Goal: Task Accomplishment & Management: Complete application form

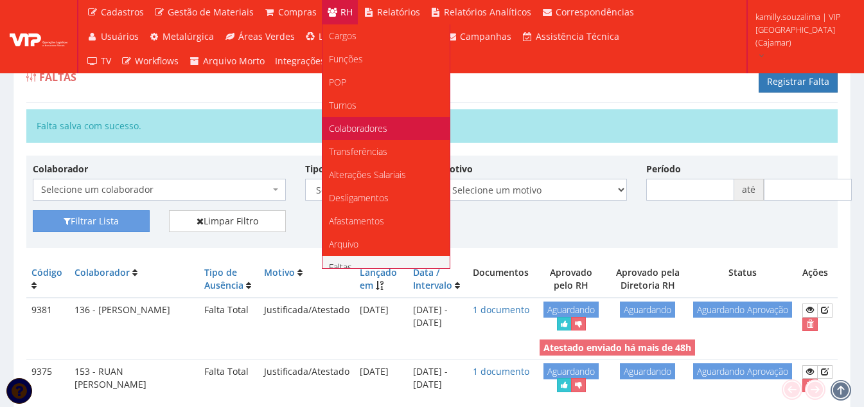
click at [361, 122] on span "Colaboradores" at bounding box center [358, 128] width 58 height 12
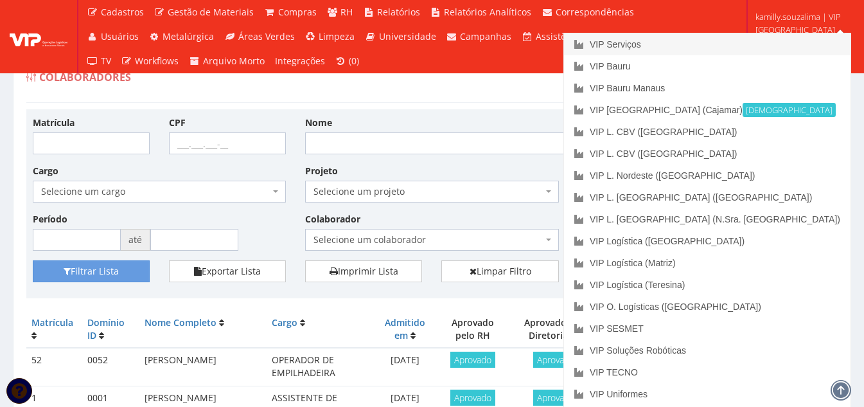
click at [791, 35] on link "VIP Serviços" at bounding box center [707, 44] width 286 height 22
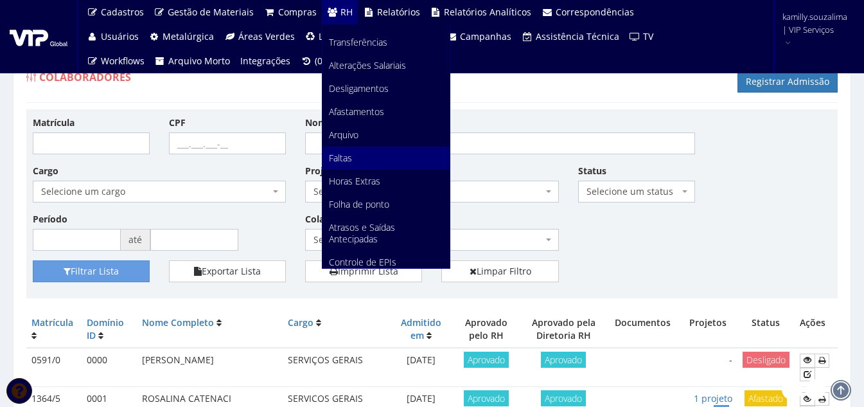
scroll to position [193, 0]
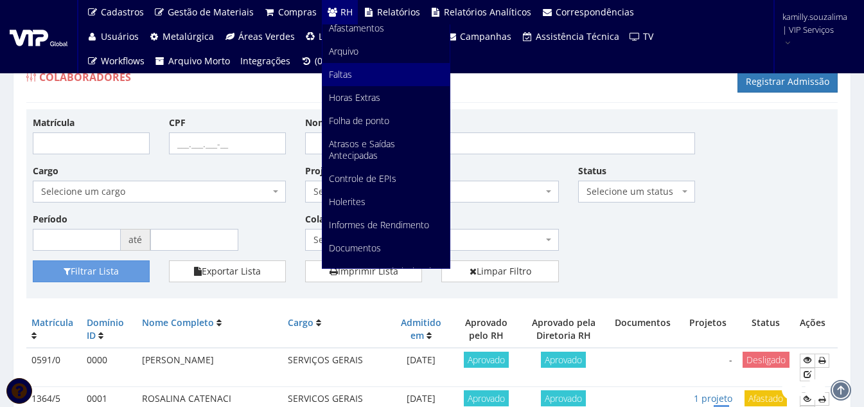
click at [361, 76] on link "Faltas" at bounding box center [385, 74] width 127 height 23
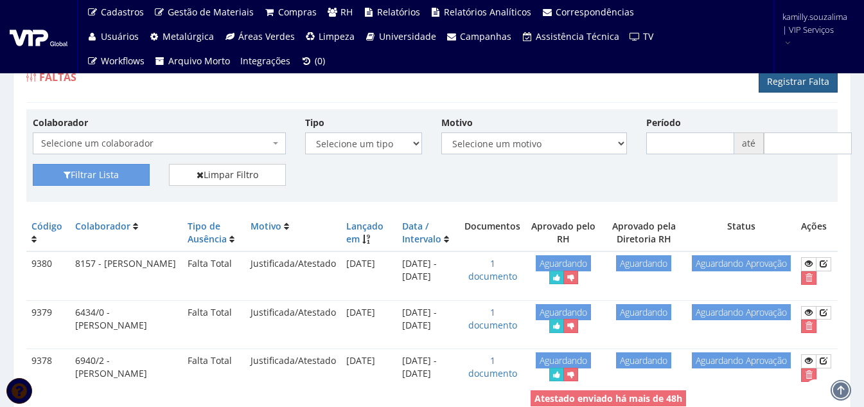
click at [804, 83] on link "Registrar Falta" at bounding box center [797, 82] width 79 height 22
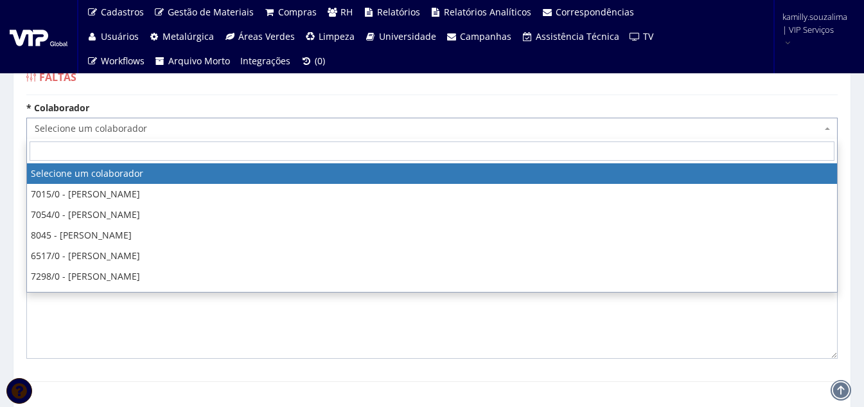
click at [155, 129] on span "Selecione um colaborador" at bounding box center [428, 128] width 787 height 13
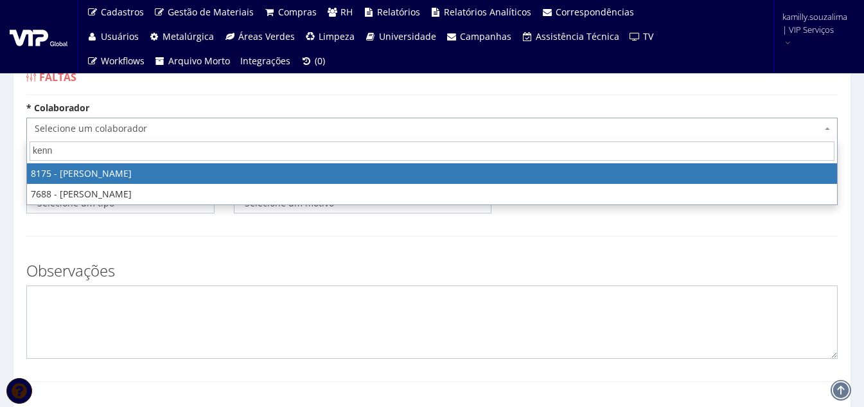
type input "kenne"
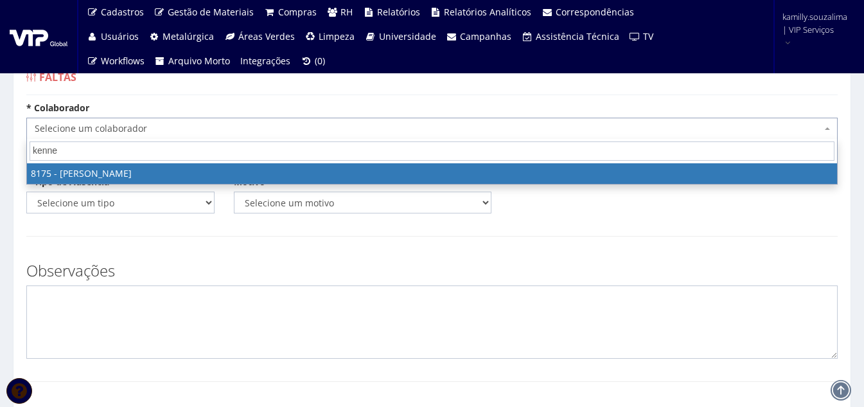
select select "4012"
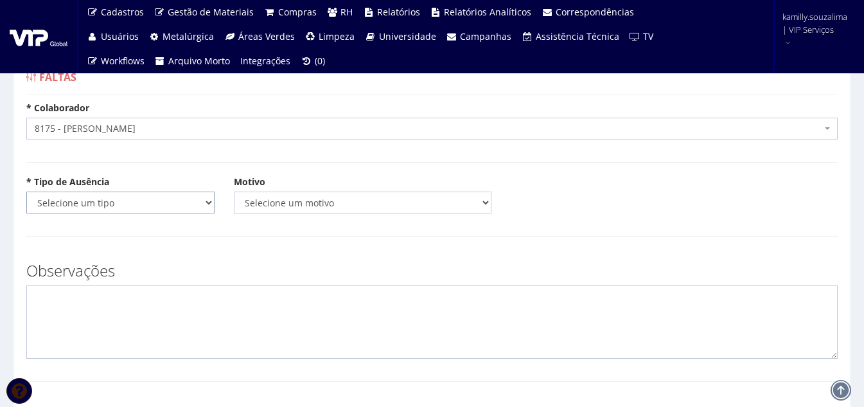
click at [82, 200] on select "Selecione um tipo Falta Total Falta Parcial Afastamento Férias" at bounding box center [120, 202] width 188 height 22
select select "total"
click at [26, 191] on select "Selecione um tipo Falta Total Falta Parcial Afastamento Férias" at bounding box center [120, 202] width 188 height 22
click at [264, 201] on select "Selecione um motivo Acidente Atestado Atraso Declaração Determinação Judicial D…" at bounding box center [363, 202] width 258 height 22
select select "atestado"
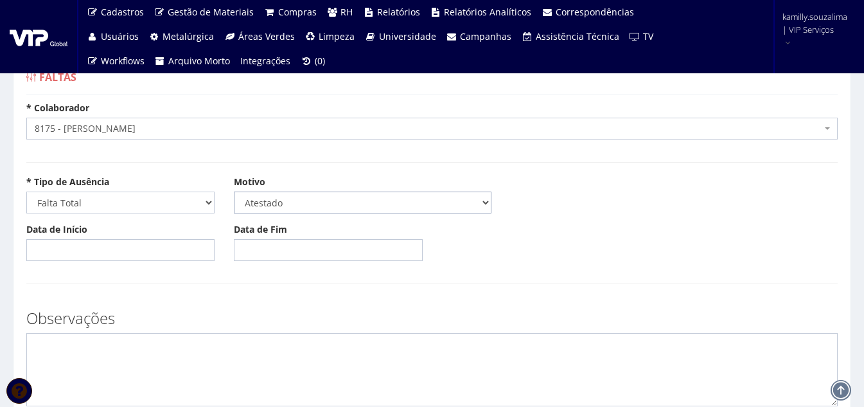
click at [234, 191] on select "Selecione um motivo Acidente Atestado Atraso Declaração Determinação Judicial D…" at bounding box center [363, 202] width 258 height 22
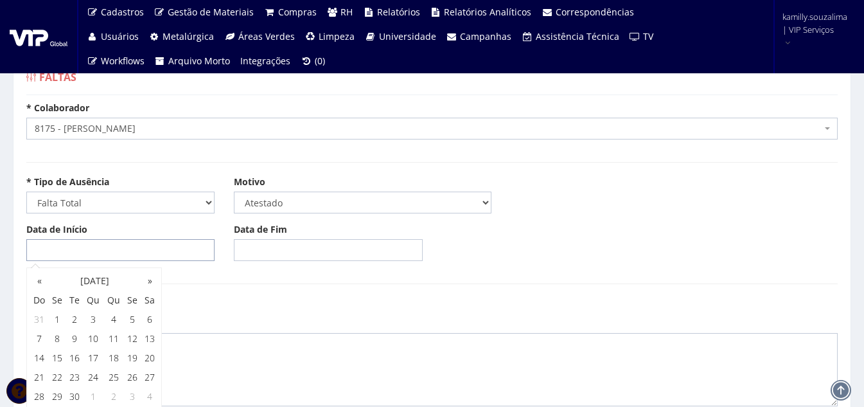
click at [98, 252] on input "Data de Início" at bounding box center [120, 250] width 188 height 22
click at [149, 318] on td "6" at bounding box center [149, 319] width 17 height 19
type input "06/09/2025"
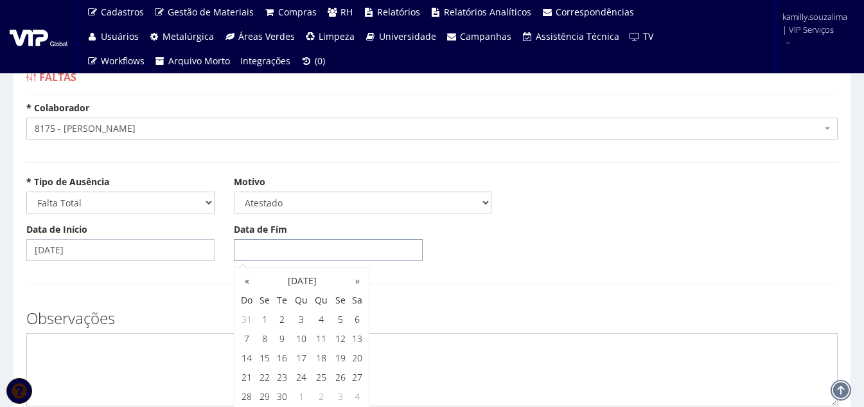
click at [292, 242] on input "Data de Fim" at bounding box center [328, 250] width 188 height 22
click at [353, 322] on td "6" at bounding box center [357, 319] width 17 height 19
click at [243, 337] on td "7" at bounding box center [247, 338] width 18 height 19
click at [272, 338] on td "8" at bounding box center [264, 338] width 17 height 19
click at [277, 338] on td "9" at bounding box center [282, 338] width 17 height 19
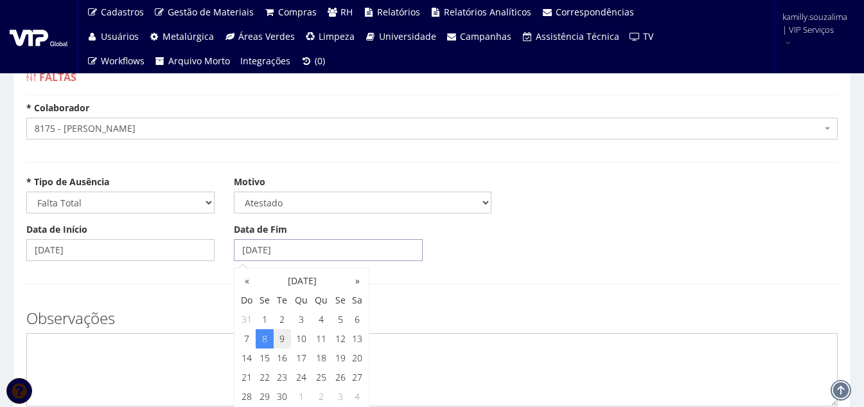
type input "09/09/2025"
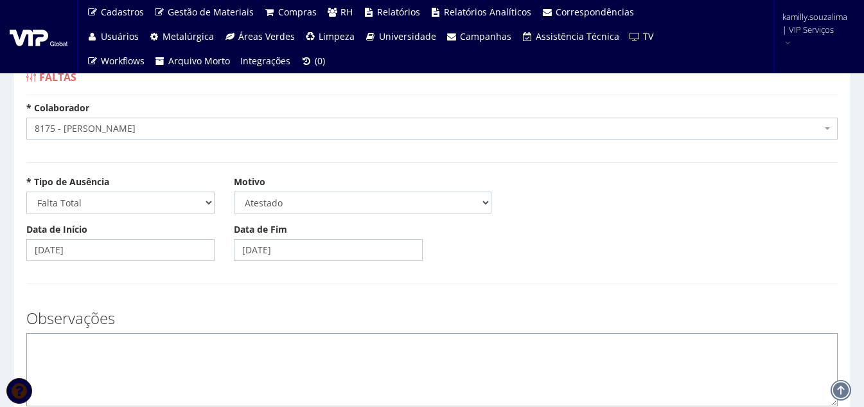
click at [181, 350] on textarea at bounding box center [431, 369] width 811 height 73
type textarea "c"
type textarea "CID: A90"
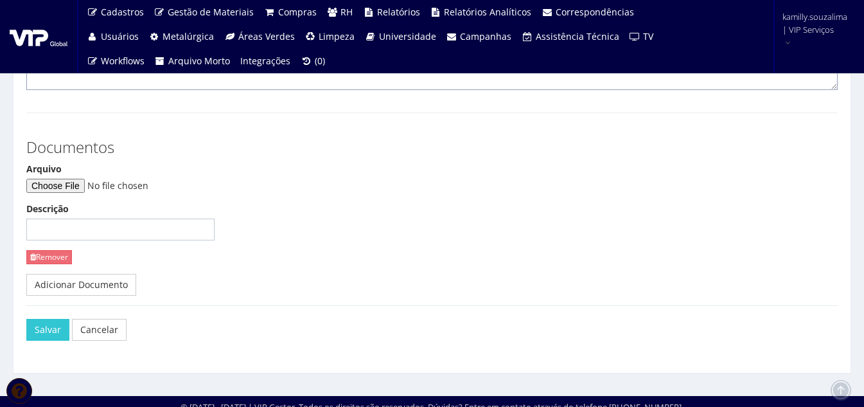
scroll to position [321, 0]
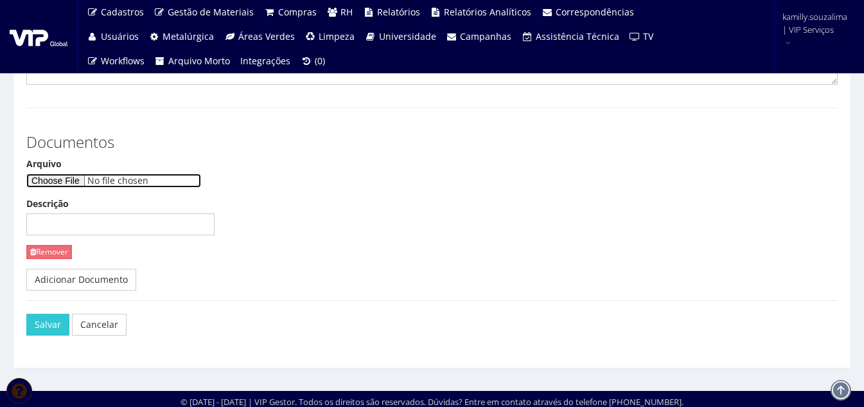
click at [94, 182] on input "Arquivo" at bounding box center [113, 180] width 175 height 14
type input "C:\fakepath\Atestado medico Kennerson Ferreira Santos .pdf"
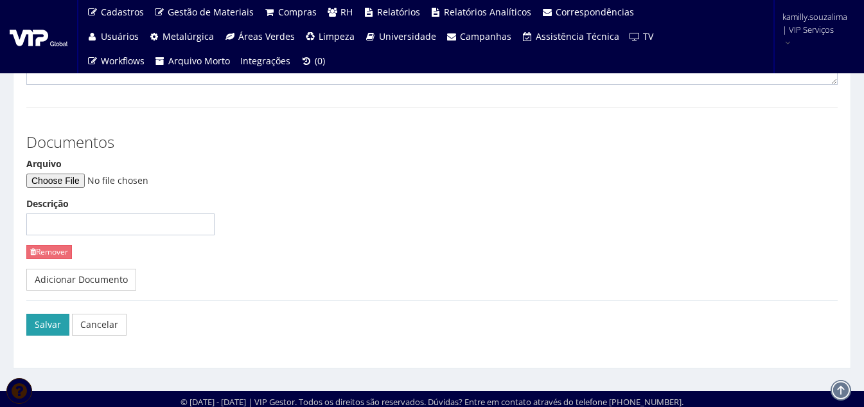
click at [55, 327] on button "Salvar" at bounding box center [47, 324] width 43 height 22
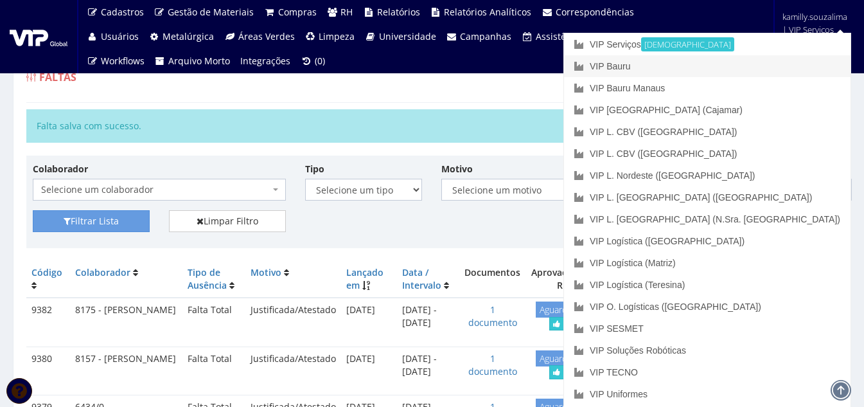
click at [769, 66] on link "VIP Bauru" at bounding box center [707, 66] width 286 height 22
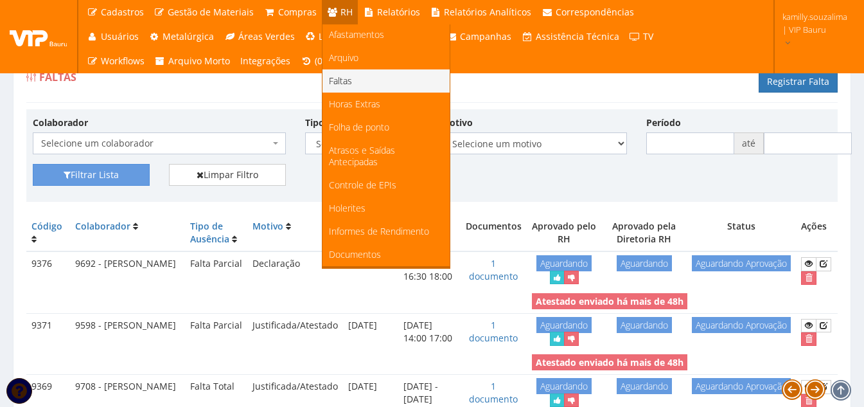
scroll to position [242, 0]
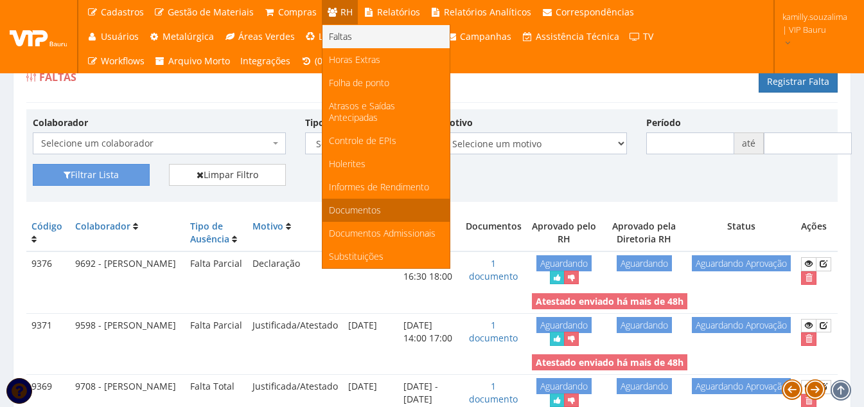
click at [380, 198] on link "Documentos" at bounding box center [385, 209] width 127 height 23
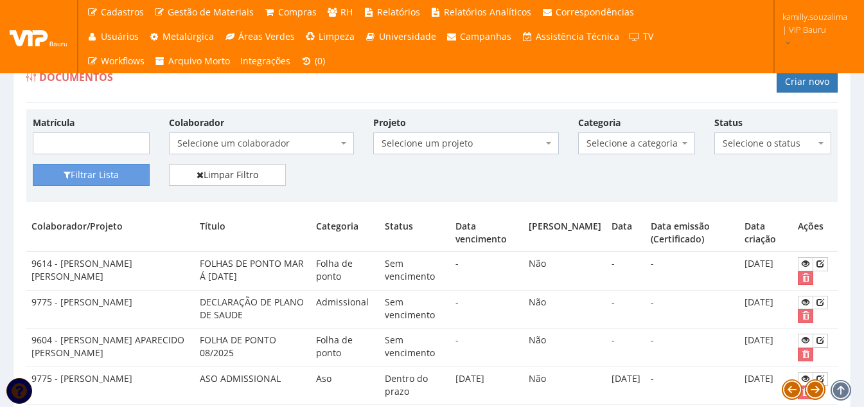
click at [265, 139] on span "Selecione um colaborador" at bounding box center [257, 143] width 161 height 13
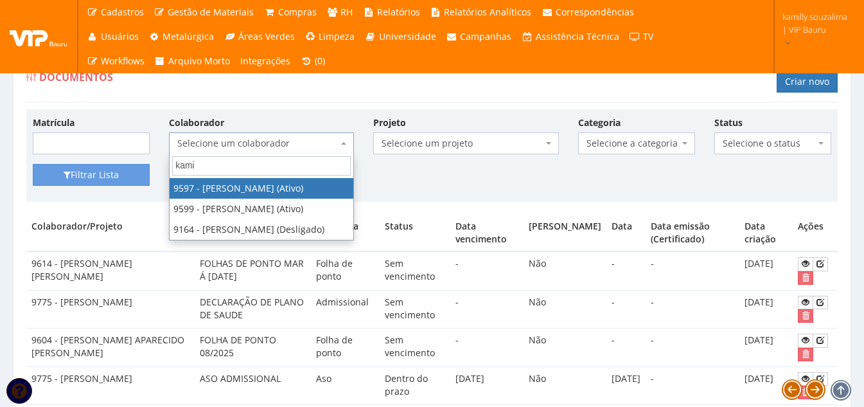
type input "kami"
select select "3767"
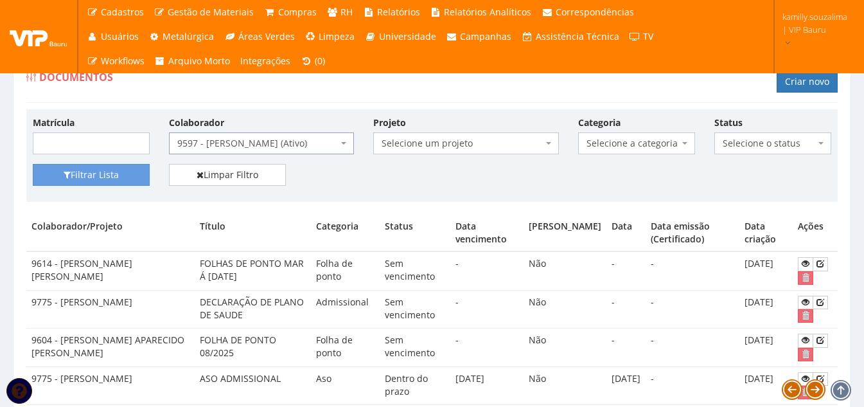
click at [300, 141] on span "9597 - [PERSON_NAME] (Ativo)" at bounding box center [257, 143] width 161 height 13
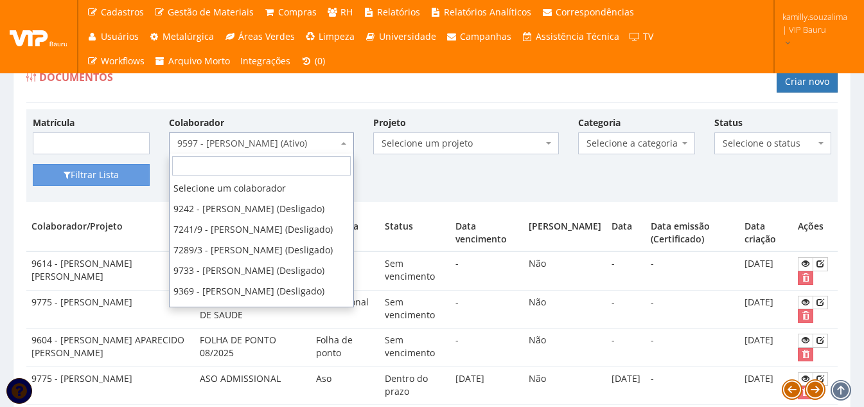
scroll to position [30121, 0]
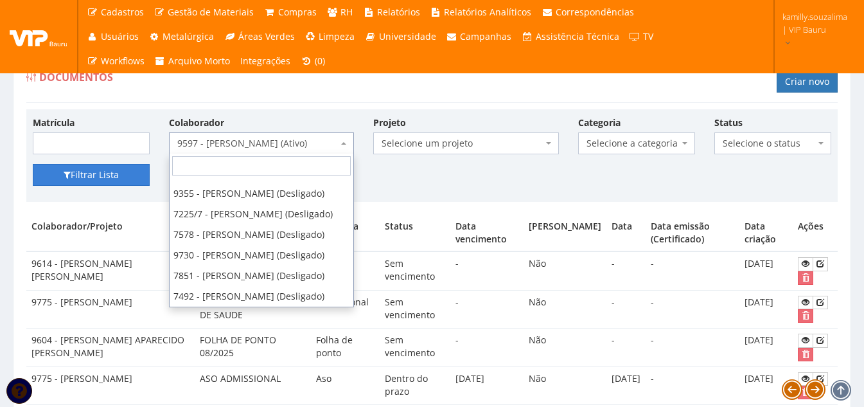
click at [105, 171] on button "Filtrar Lista" at bounding box center [91, 175] width 117 height 22
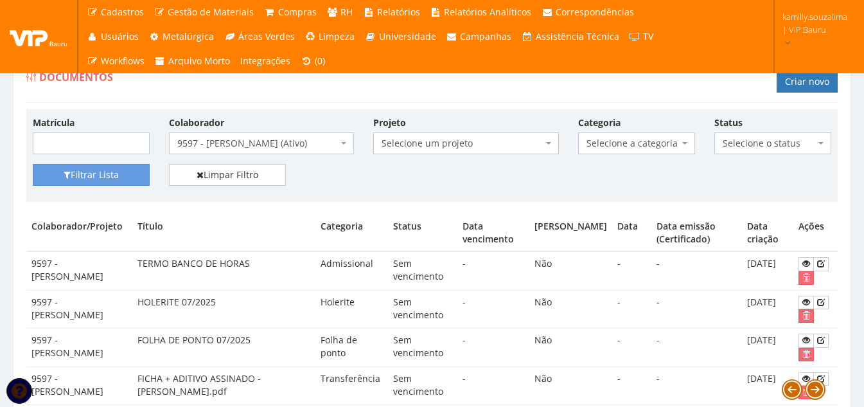
click at [647, 130] on div "Categoria Selecione a categoria Aso Segurança no trabalho - PGR Segurança no tr…" at bounding box center [636, 135] width 136 height 39
click at [634, 138] on span "Selecione a categoria" at bounding box center [632, 143] width 92 height 13
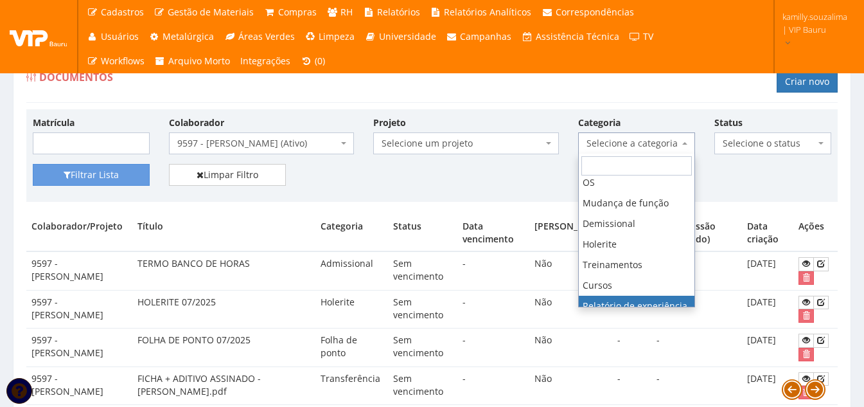
scroll to position [193, 0]
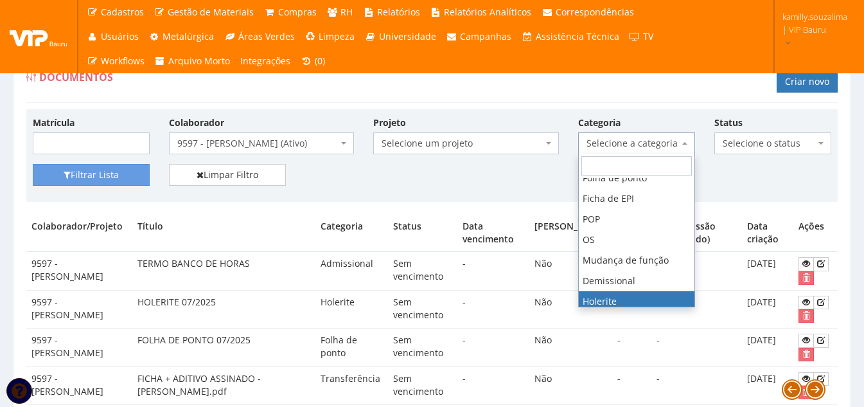
select select "holerite"
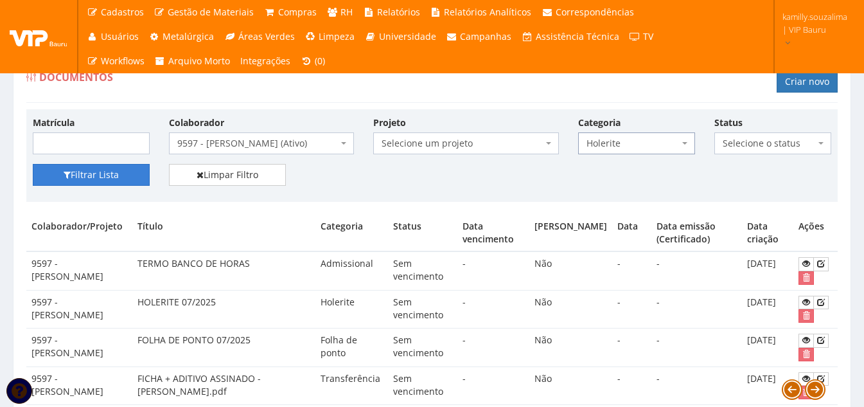
click at [85, 173] on button "Filtrar Lista" at bounding box center [91, 175] width 117 height 22
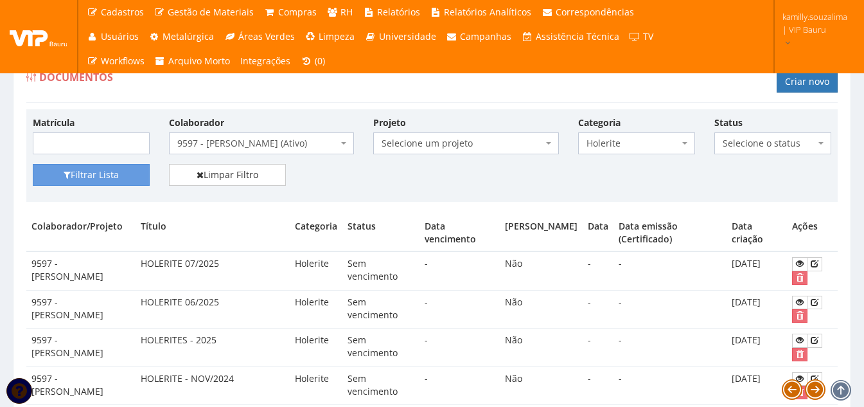
click at [260, 144] on span "9597 - KAMILLA YORRANA DA SILVA MOURA (Ativo)" at bounding box center [257, 143] width 161 height 13
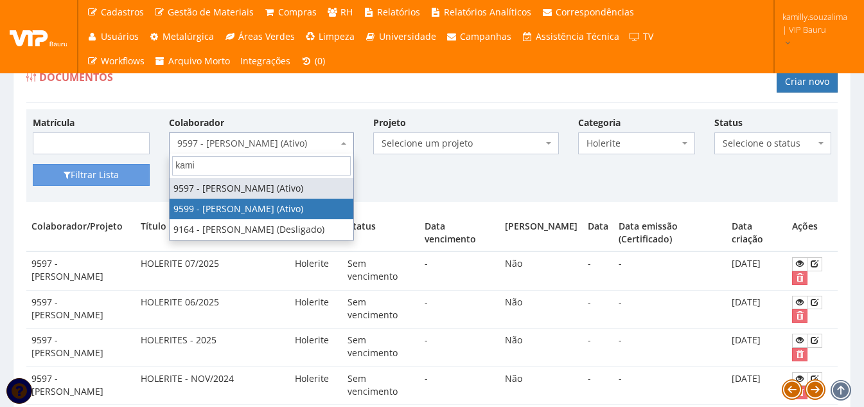
type input "kami"
select select "3780"
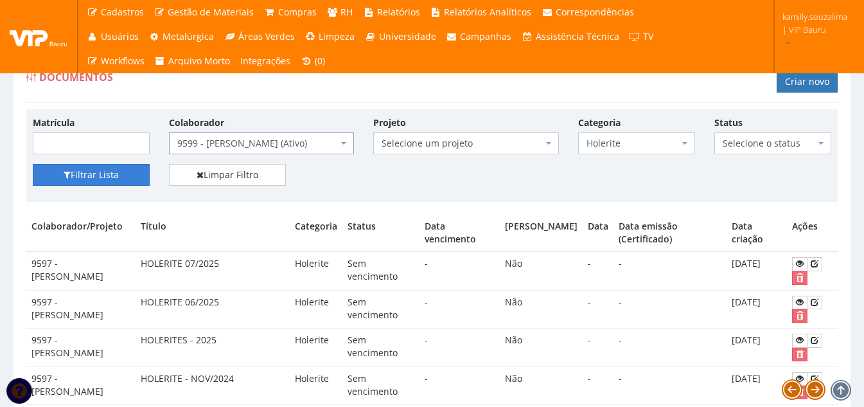
click at [121, 184] on button "Filtrar Lista" at bounding box center [91, 175] width 117 height 22
click at [267, 146] on span "9599 - [PERSON_NAME] (Ativo)" at bounding box center [257, 143] width 161 height 13
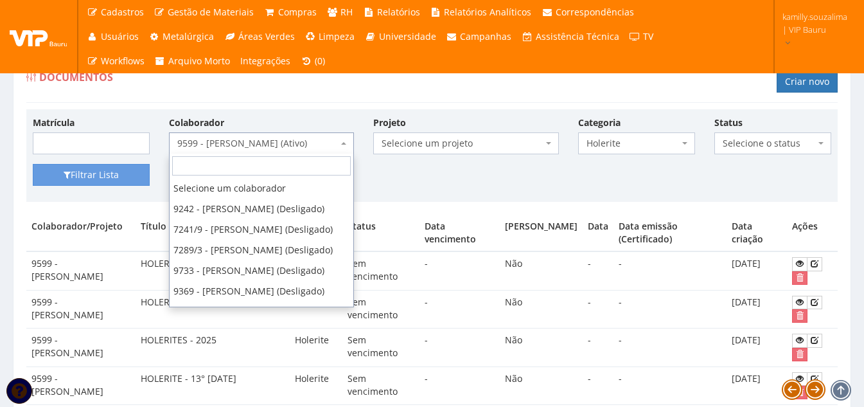
scroll to position [30180, 0]
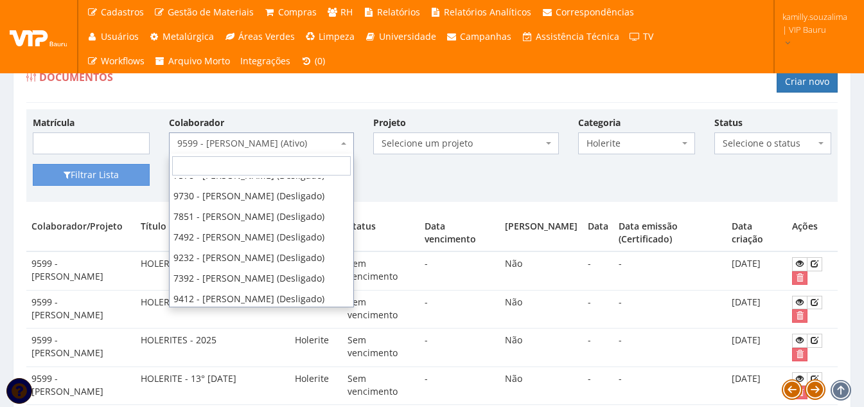
type input "d"
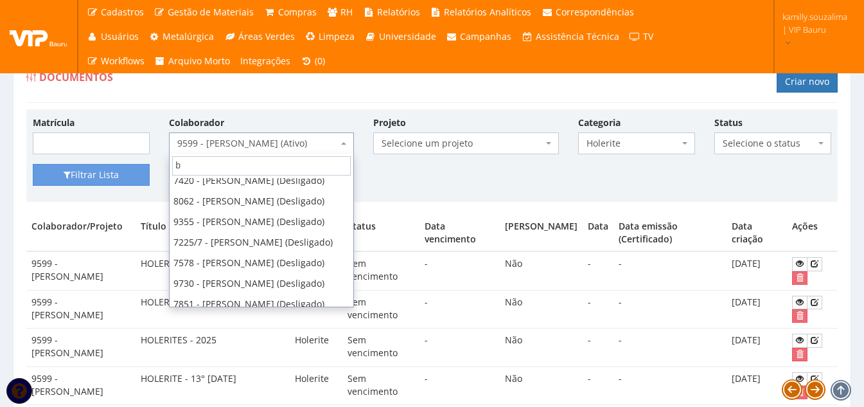
scroll to position [0, 0]
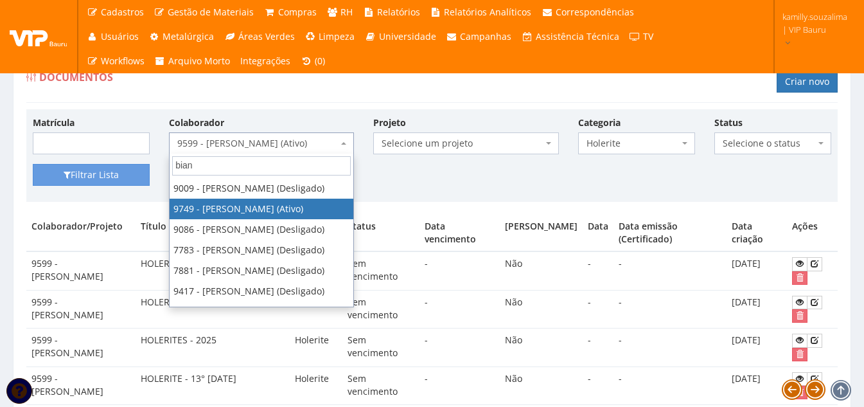
type input "bian"
drag, startPoint x: 258, startPoint y: 230, endPoint x: 226, endPoint y: 211, distance: 36.9
select select "4029"
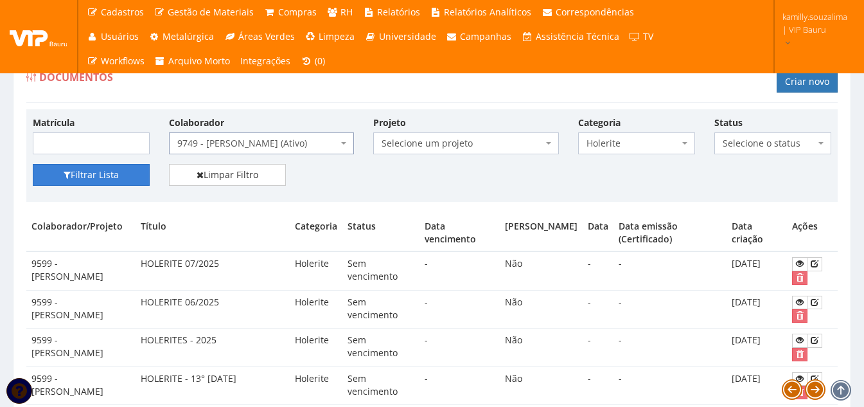
click at [89, 179] on button "Filtrar Lista" at bounding box center [91, 175] width 117 height 22
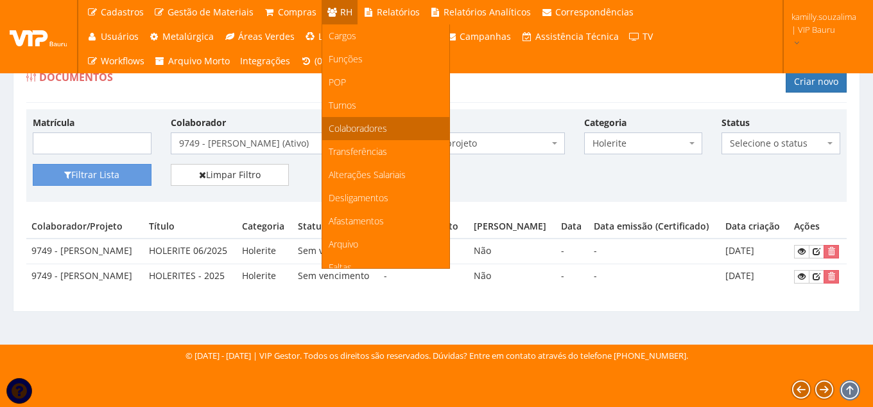
click at [392, 127] on link "Colaboradores" at bounding box center [385, 128] width 127 height 23
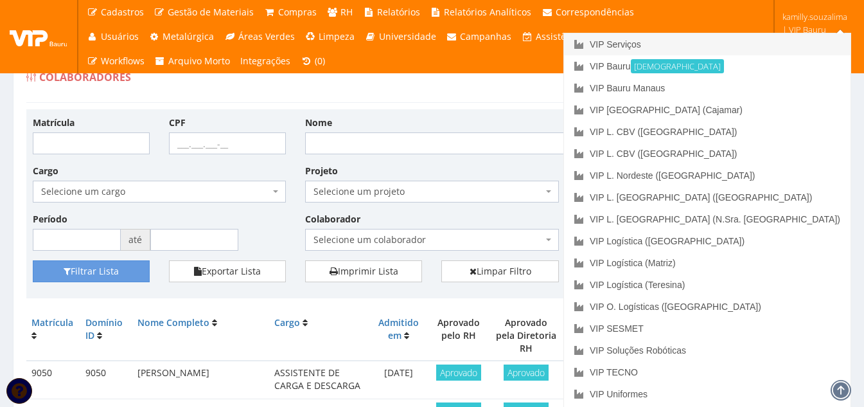
click at [773, 40] on link "VIP Serviços" at bounding box center [707, 44] width 286 height 22
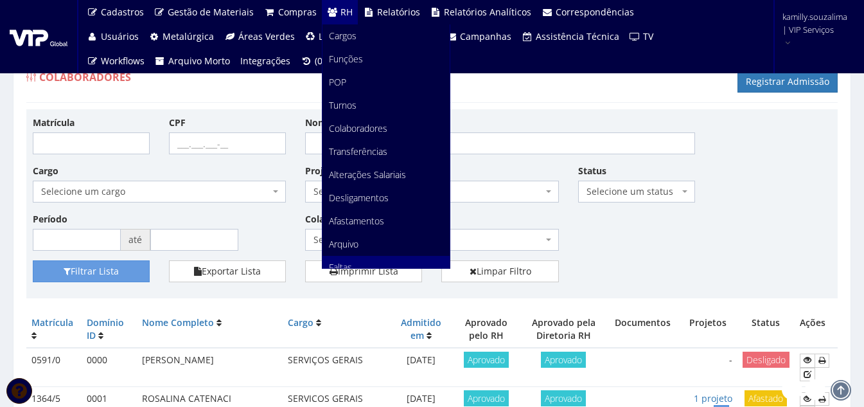
click at [369, 259] on link "Faltas" at bounding box center [385, 267] width 127 height 23
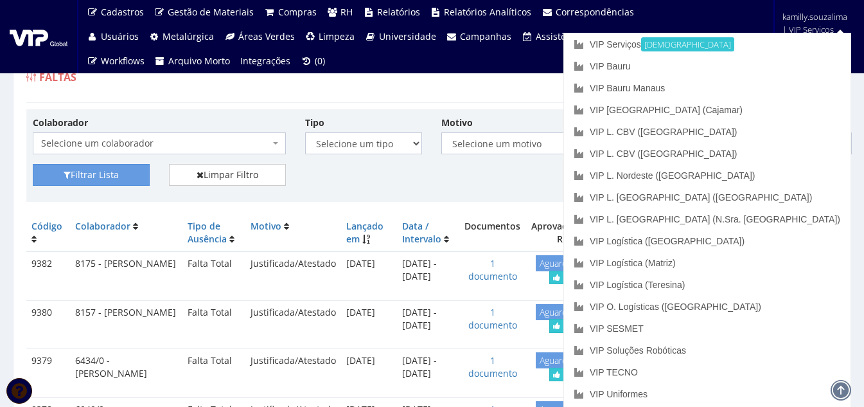
drag, startPoint x: 676, startPoint y: 78, endPoint x: 683, endPoint y: 78, distance: 7.7
click at [676, 78] on div "Faltas Registrar Falta" at bounding box center [431, 83] width 811 height 39
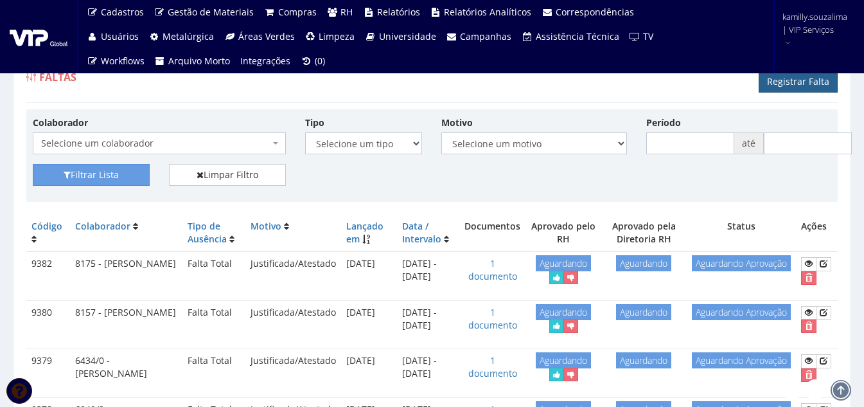
click at [814, 85] on link "Registrar Falta" at bounding box center [797, 82] width 79 height 22
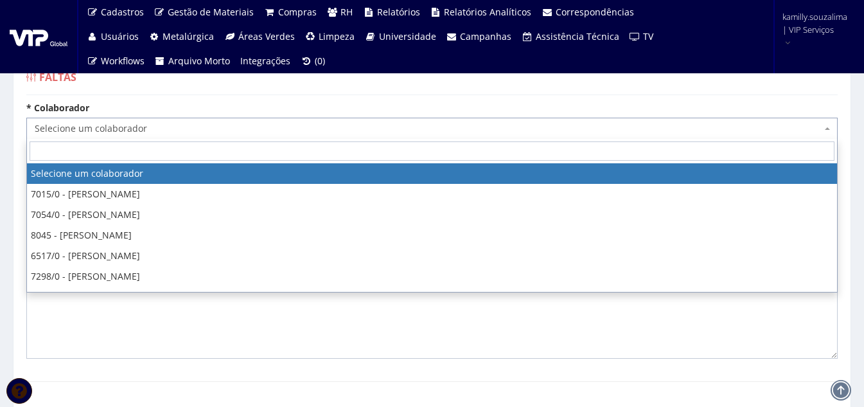
click at [124, 133] on span "Selecione um colaborador" at bounding box center [428, 128] width 787 height 13
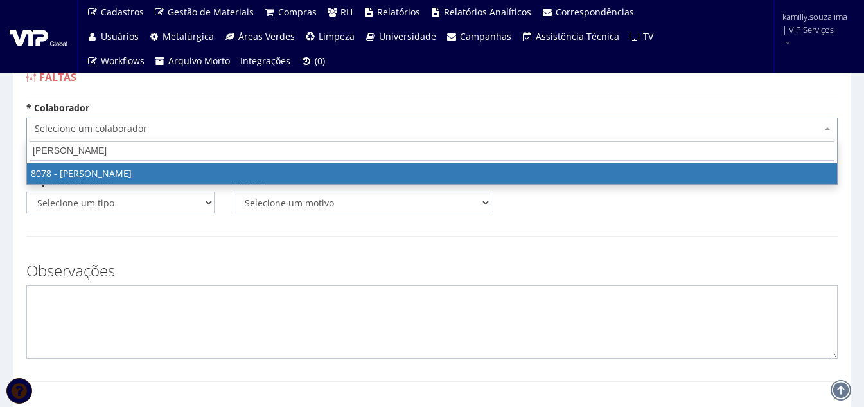
type input "RAFAEL BEL"
select select "3405"
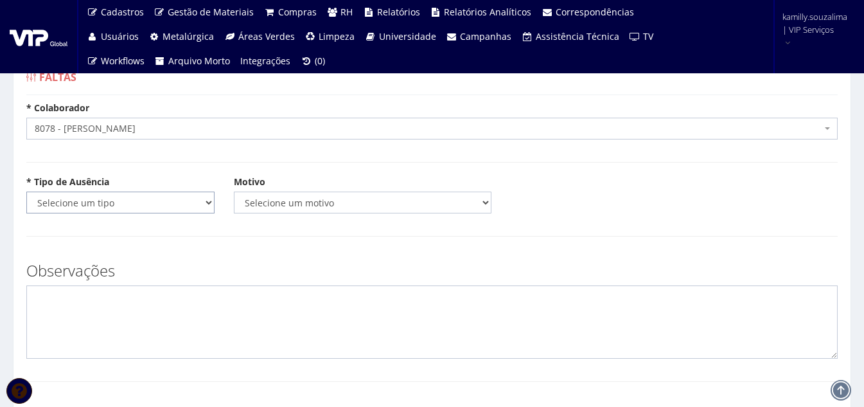
click at [121, 207] on select "Selecione um tipo Falta Total Falta Parcial Afastamento Férias" at bounding box center [120, 202] width 188 height 22
select select "total"
click at [26, 191] on select "Selecione um tipo Falta Total Falta Parcial Afastamento Férias" at bounding box center [120, 202] width 188 height 22
click at [333, 202] on select "Selecione um motivo Acidente Atestado Atraso Declaração Determinação Judicial D…" at bounding box center [363, 202] width 258 height 22
select select "atestado"
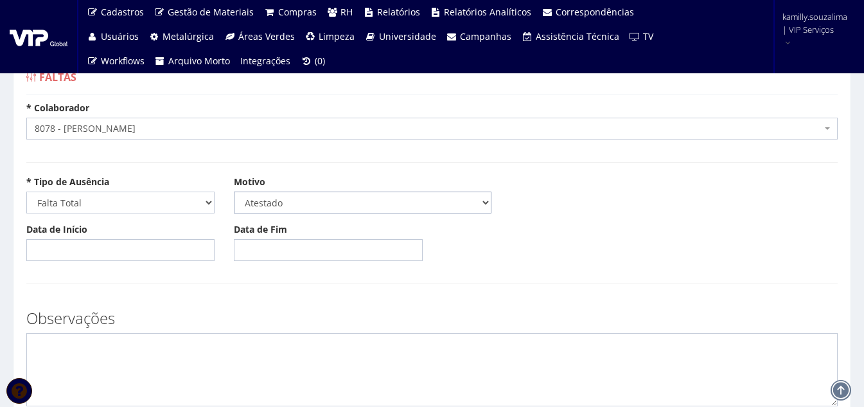
click at [234, 191] on select "Selecione um motivo Acidente Atestado Atraso Declaração Determinação Judicial D…" at bounding box center [363, 202] width 258 height 22
click at [71, 247] on input "Data de Início" at bounding box center [120, 250] width 188 height 22
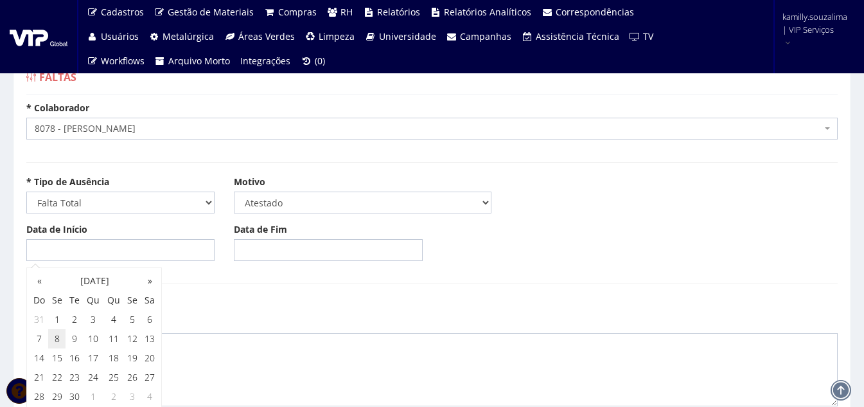
click at [60, 335] on td "8" at bounding box center [56, 338] width 17 height 19
type input "08/09/2025"
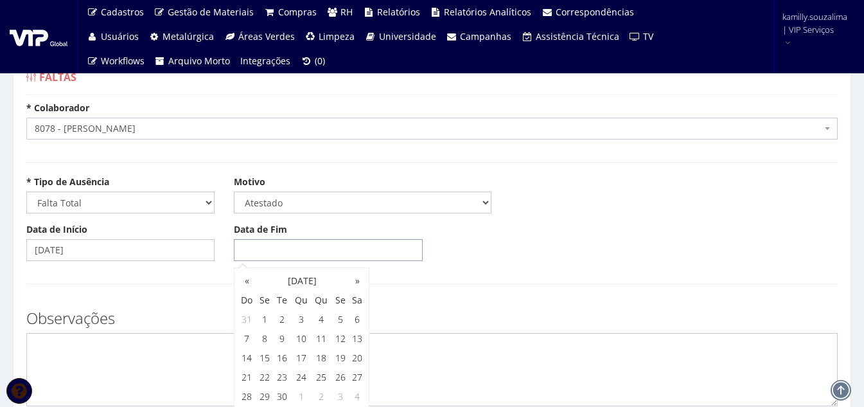
click at [309, 252] on input "Data de Fim" at bounding box center [328, 250] width 188 height 22
click at [507, 246] on div "Data de Início 08/09/2025 Data de Fim" at bounding box center [432, 247] width 830 height 48
click at [410, 244] on input "Data de Fim" at bounding box center [328, 250] width 188 height 22
click at [261, 336] on td "8" at bounding box center [264, 338] width 17 height 19
type input "08/09/2025"
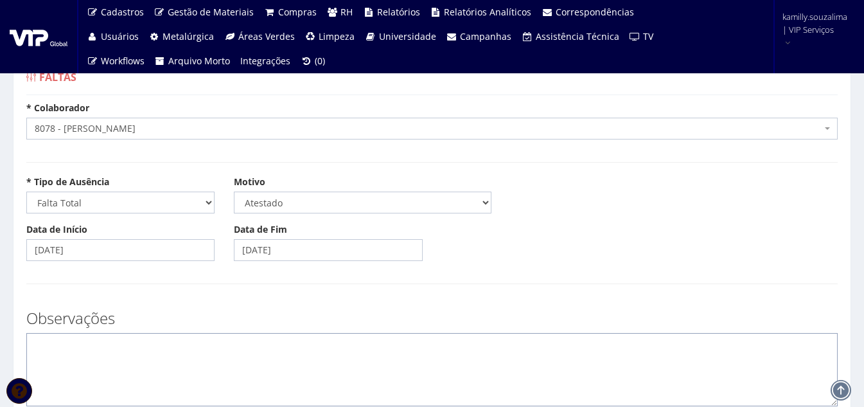
click at [168, 350] on textarea at bounding box center [431, 369] width 811 height 73
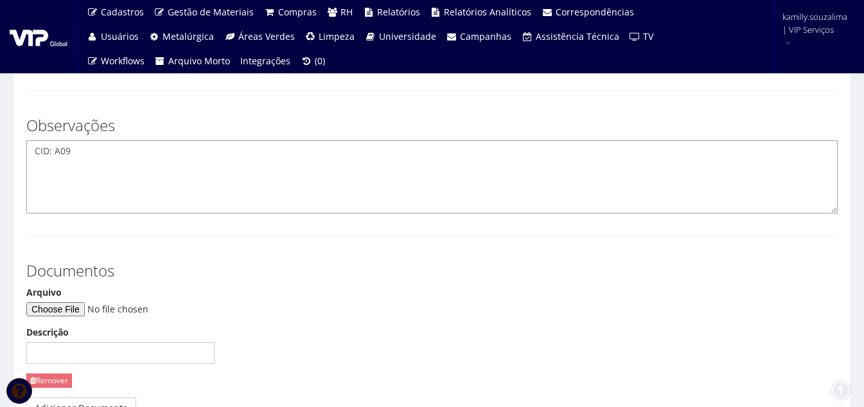
scroll to position [326, 0]
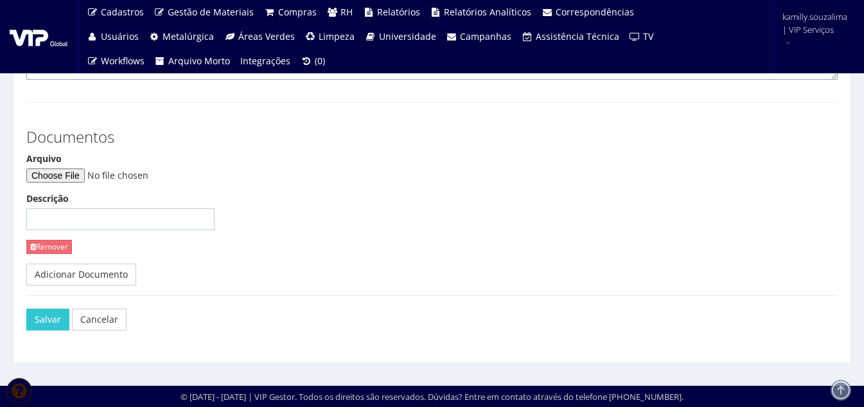
type textarea "CID: A09"
click at [85, 178] on input "Arquivo" at bounding box center [113, 175] width 175 height 14
type input "C:\fakepath\WhatsApp Image 2025-09-08 at 14.51.33.jpeg"
click at [53, 329] on button "Salvar" at bounding box center [47, 319] width 43 height 22
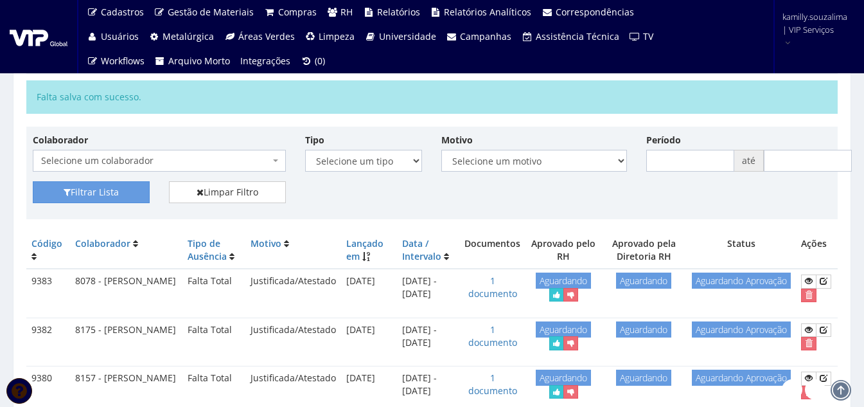
scroll to position [128, 0]
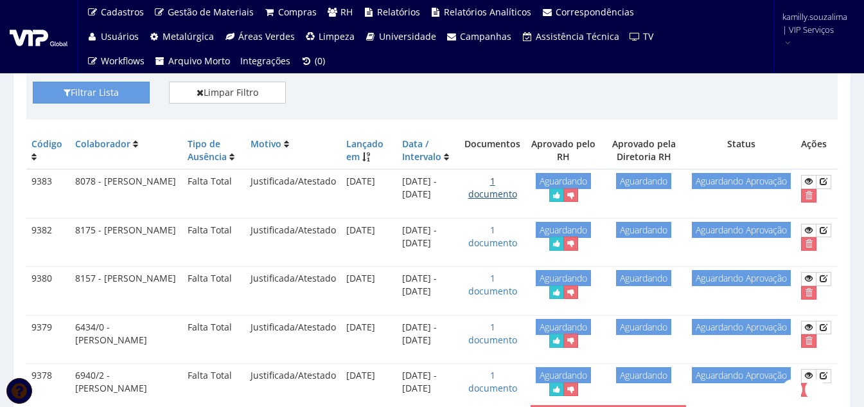
click at [489, 193] on link "1 documento" at bounding box center [492, 187] width 49 height 25
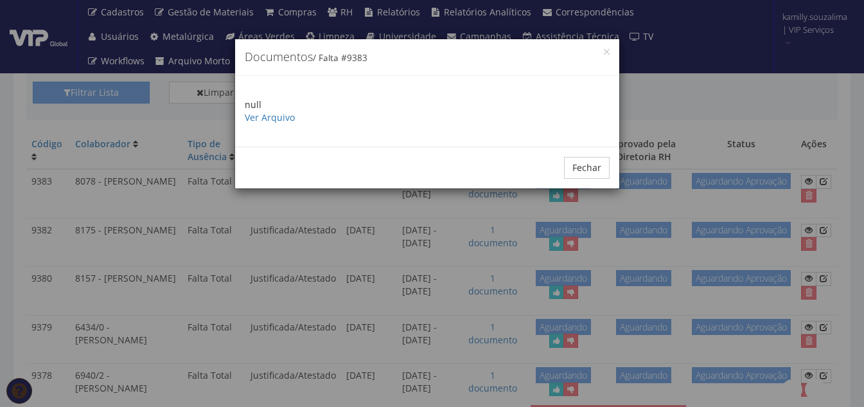
click at [264, 123] on p "null Ver Arquivo" at bounding box center [427, 111] width 365 height 26
click at [265, 119] on link "Ver Arquivo" at bounding box center [270, 117] width 50 height 12
click at [592, 168] on button "Fechar" at bounding box center [587, 168] width 46 height 22
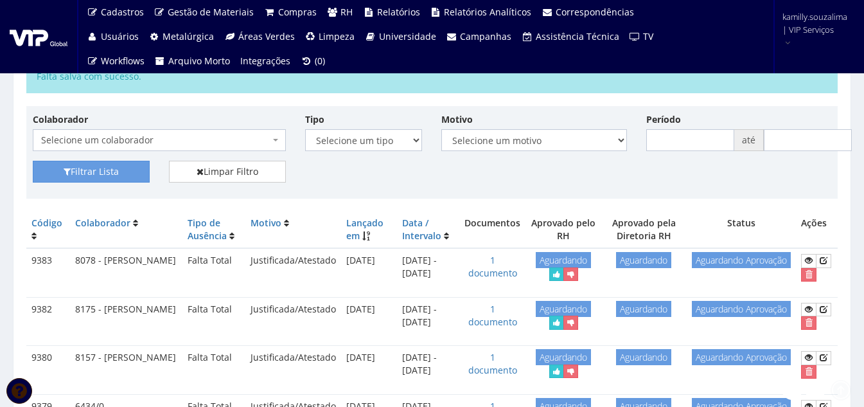
scroll to position [0, 0]
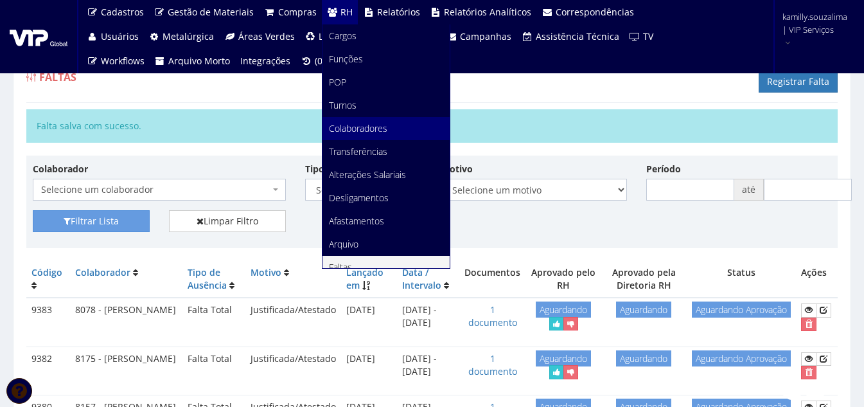
click at [360, 125] on span "Colaboradores" at bounding box center [358, 128] width 58 height 12
